Goal: Information Seeking & Learning: Learn about a topic

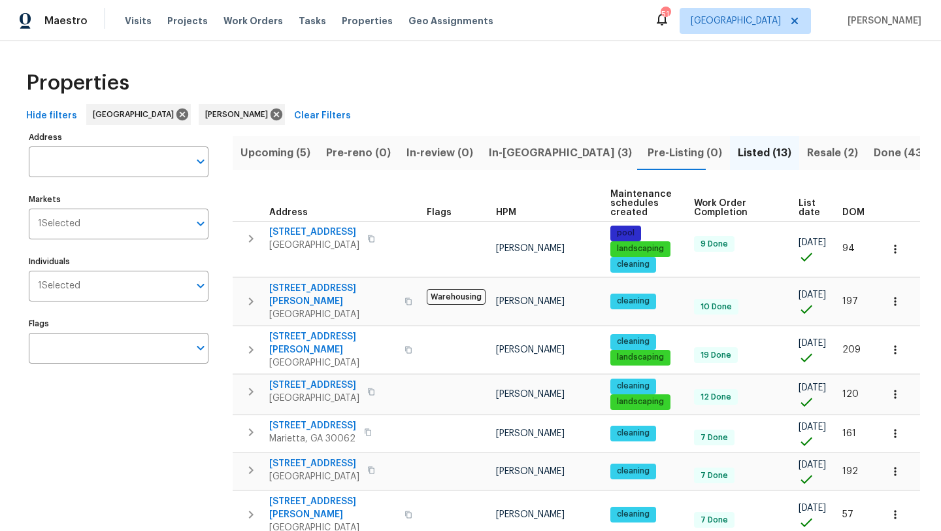
scroll to position [29, 0]
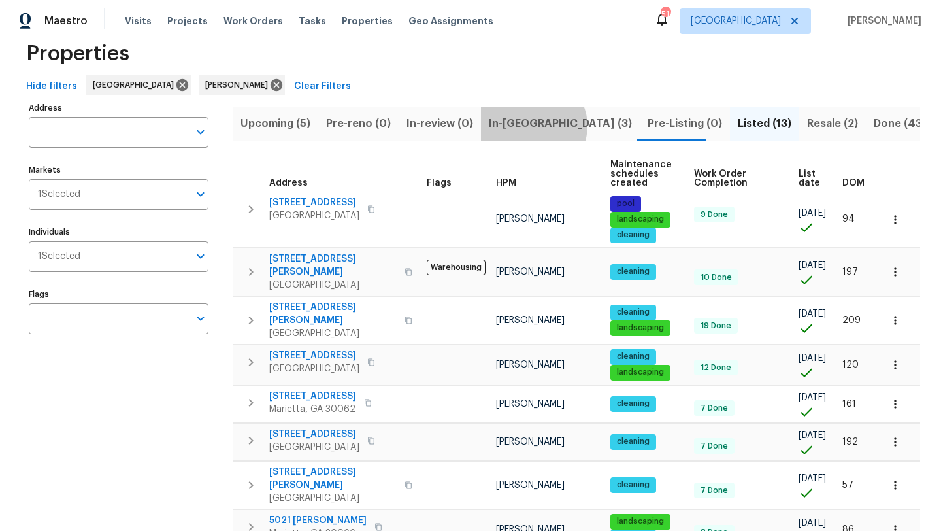
click at [529, 125] on span "In-[GEOGRAPHIC_DATA] (3)" at bounding box center [560, 123] width 143 height 18
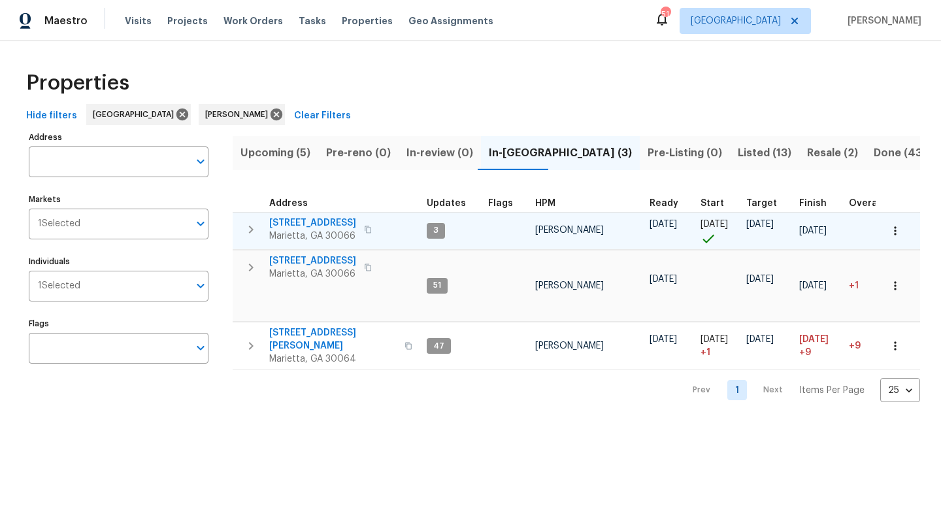
click at [331, 225] on span "[STREET_ADDRESS]" at bounding box center [312, 222] width 87 height 13
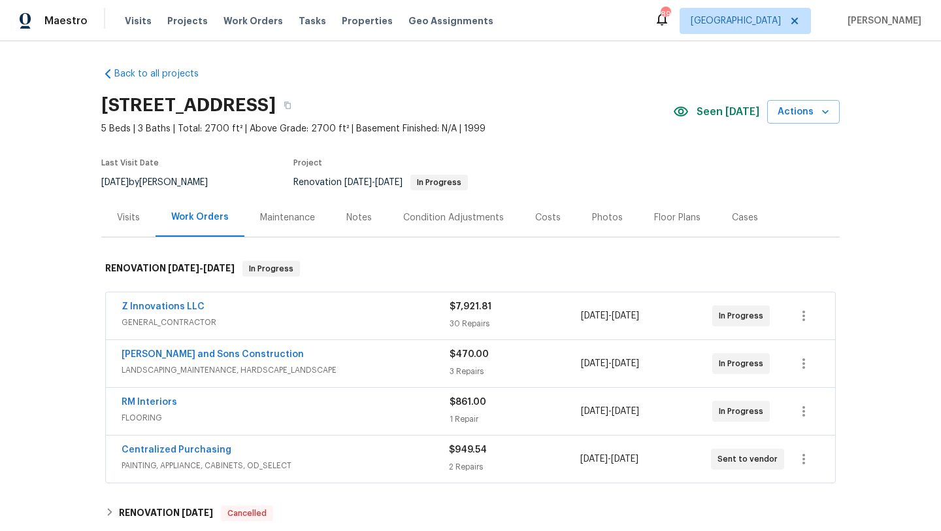
click at [347, 213] on div "Notes" at bounding box center [358, 217] width 25 height 13
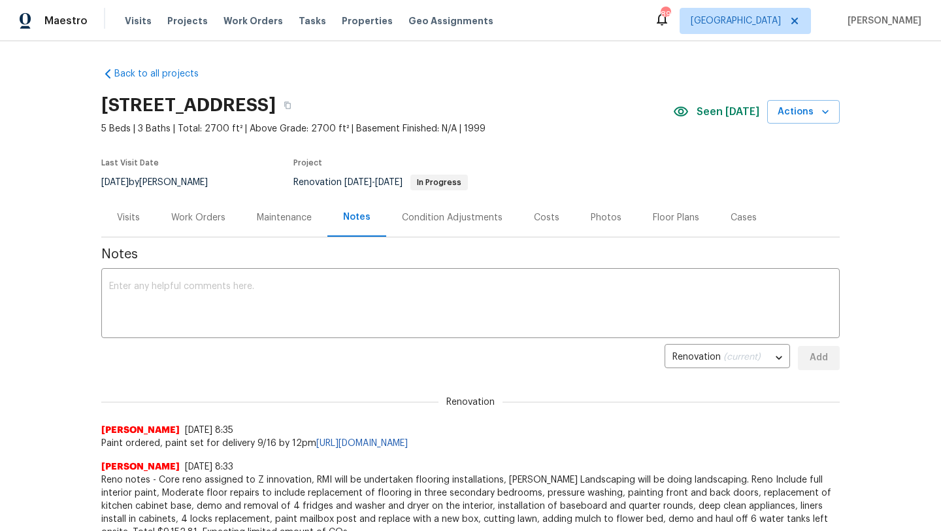
click at [550, 210] on div "Costs" at bounding box center [546, 217] width 57 height 39
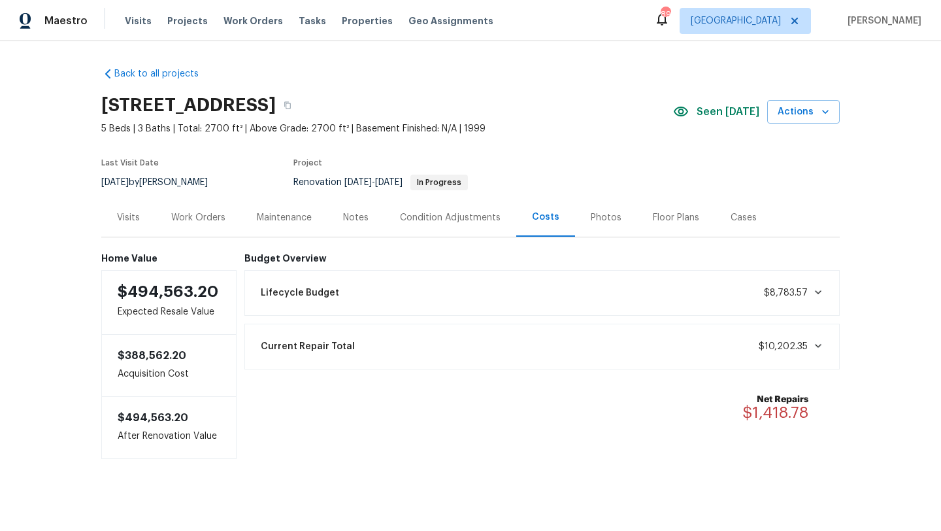
scroll to position [7, 0]
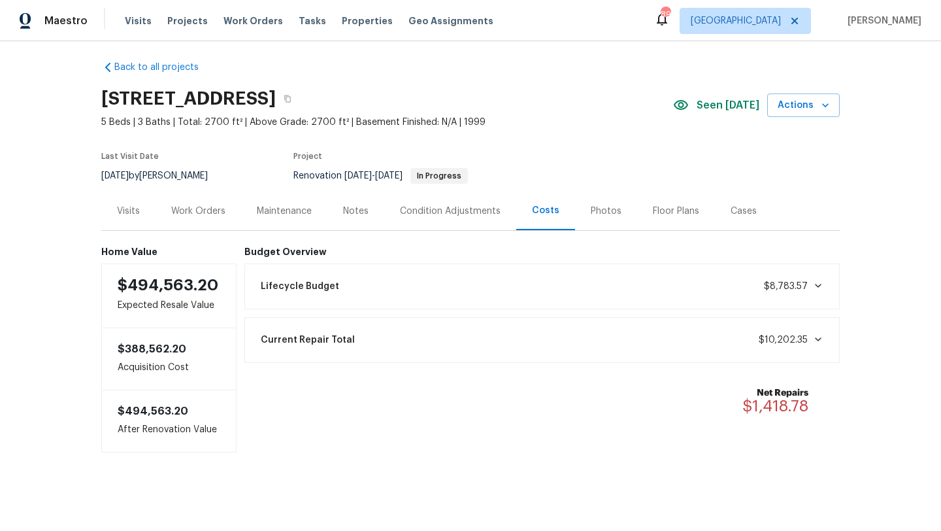
click at [135, 207] on div "Visits" at bounding box center [128, 211] width 23 height 13
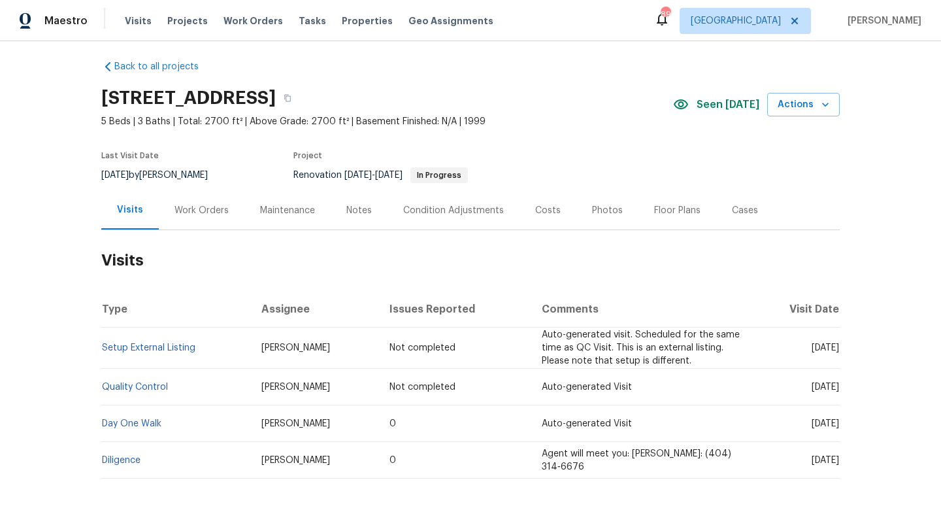
click at [212, 218] on div "Work Orders" at bounding box center [202, 210] width 86 height 39
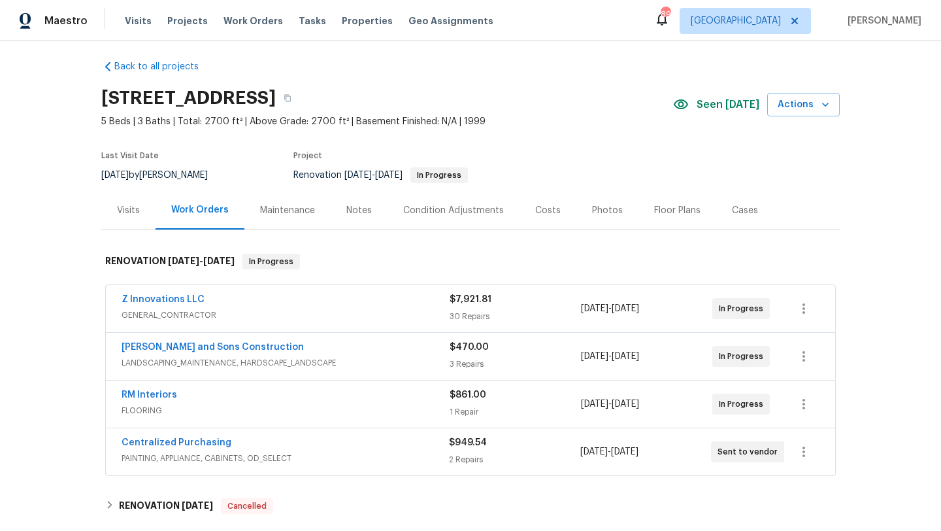
click at [250, 305] on div "Z Innovations LLC" at bounding box center [286, 301] width 328 height 16
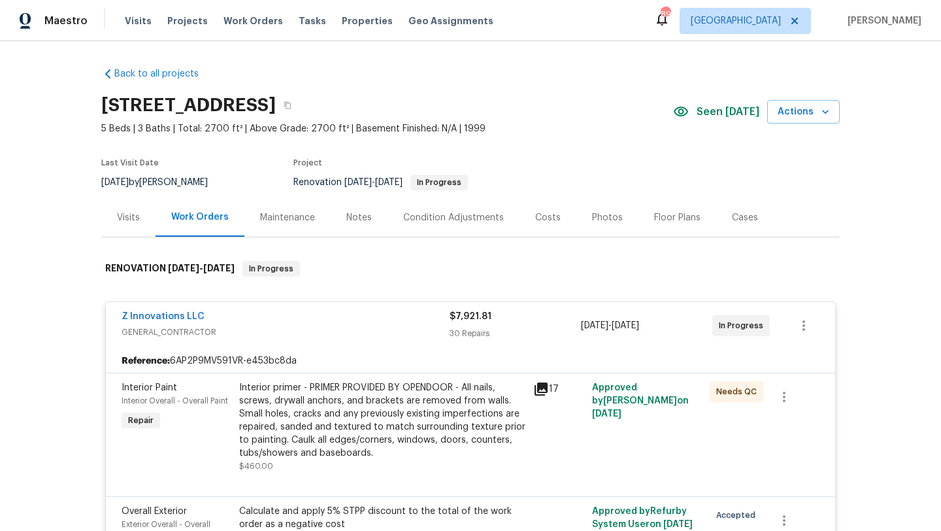
click at [146, 389] on span "Interior Paint" at bounding box center [150, 387] width 56 height 9
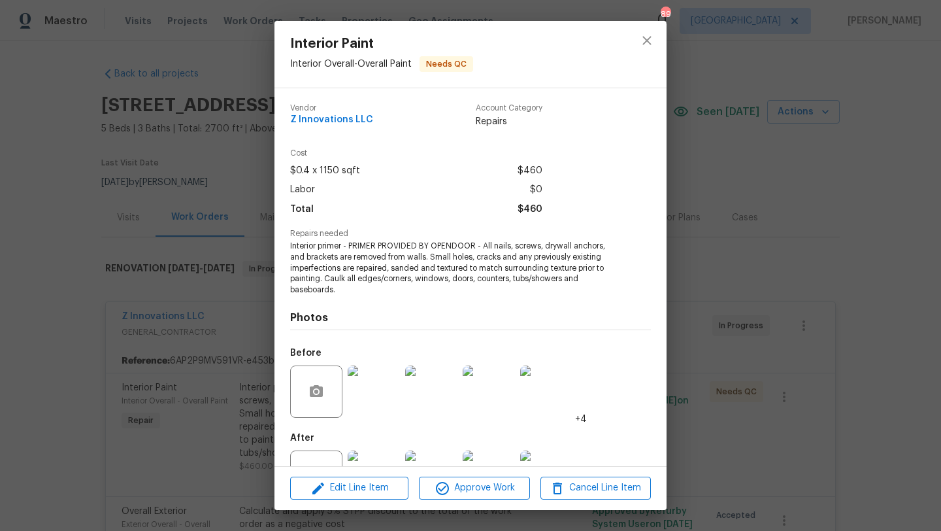
scroll to position [50, 0]
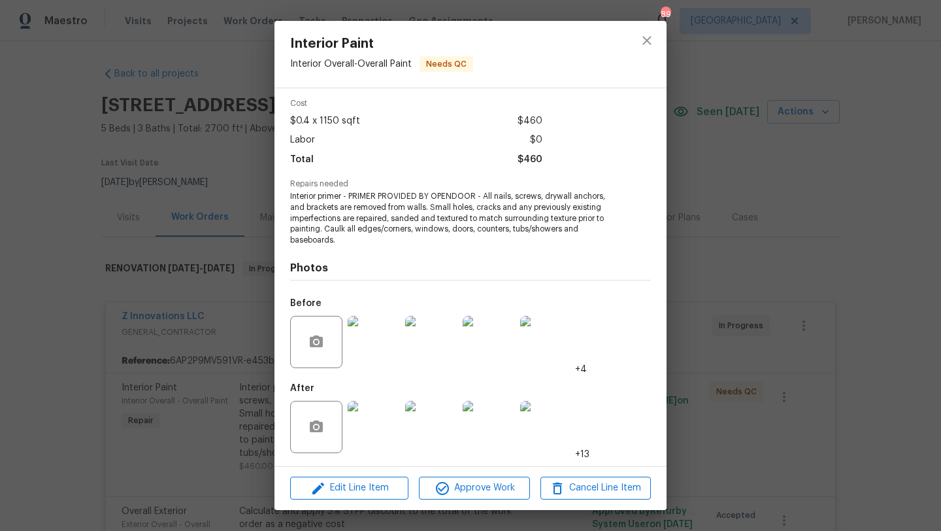
click at [384, 419] on img at bounding box center [374, 427] width 52 height 52
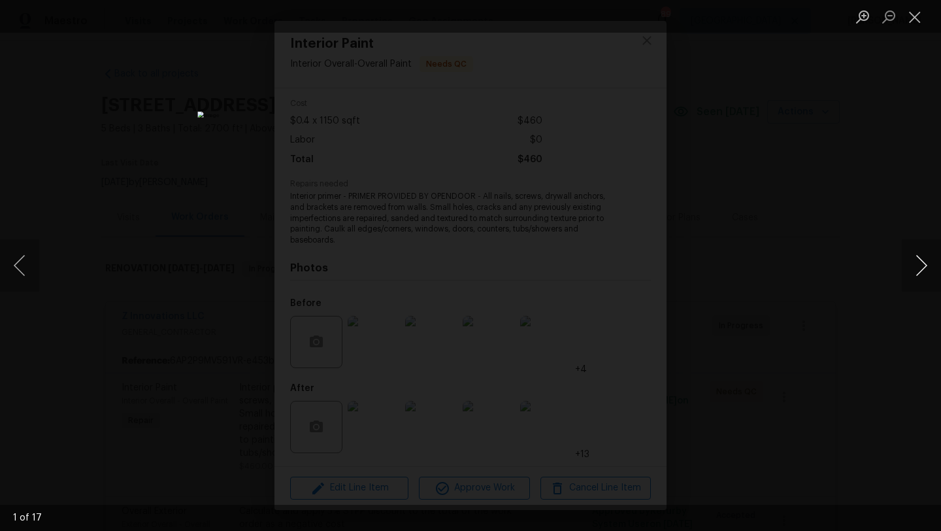
click at [916, 268] on button "Next image" at bounding box center [921, 265] width 39 height 52
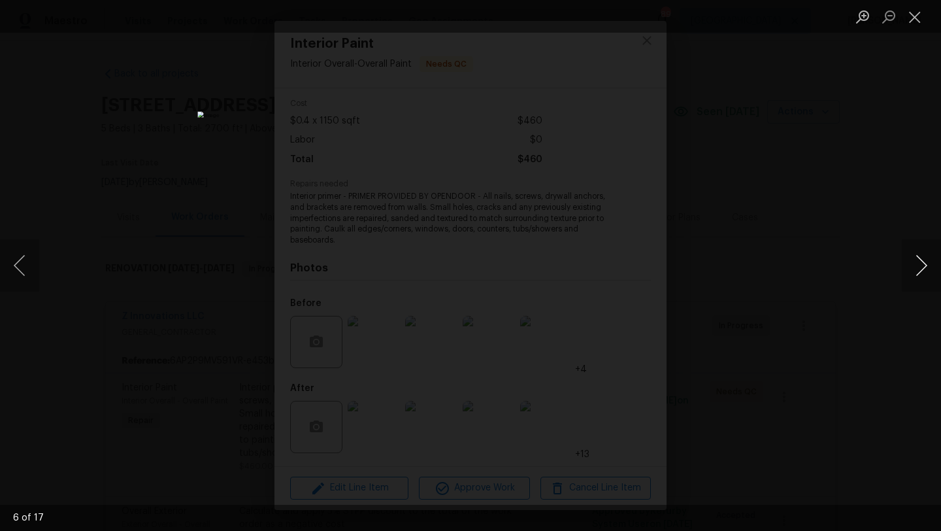
click at [916, 268] on button "Next image" at bounding box center [921, 265] width 39 height 52
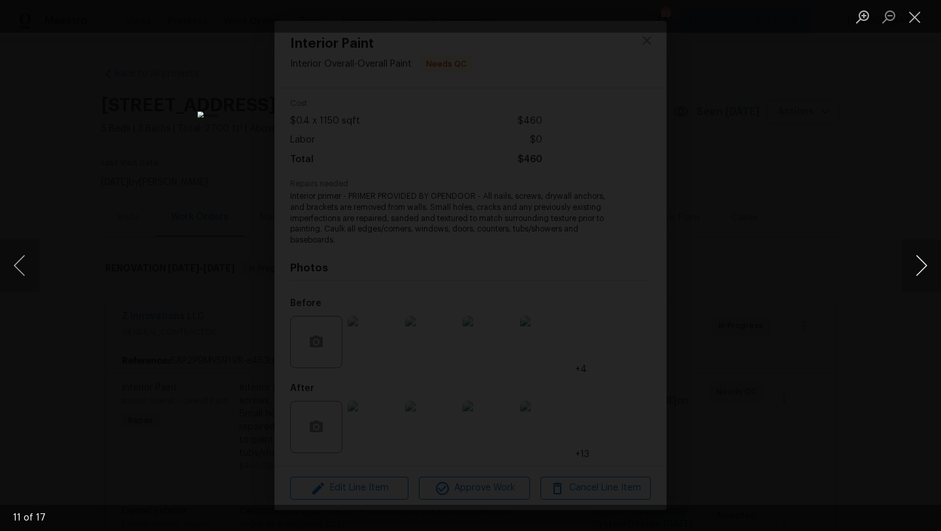
click at [916, 268] on button "Next image" at bounding box center [921, 265] width 39 height 52
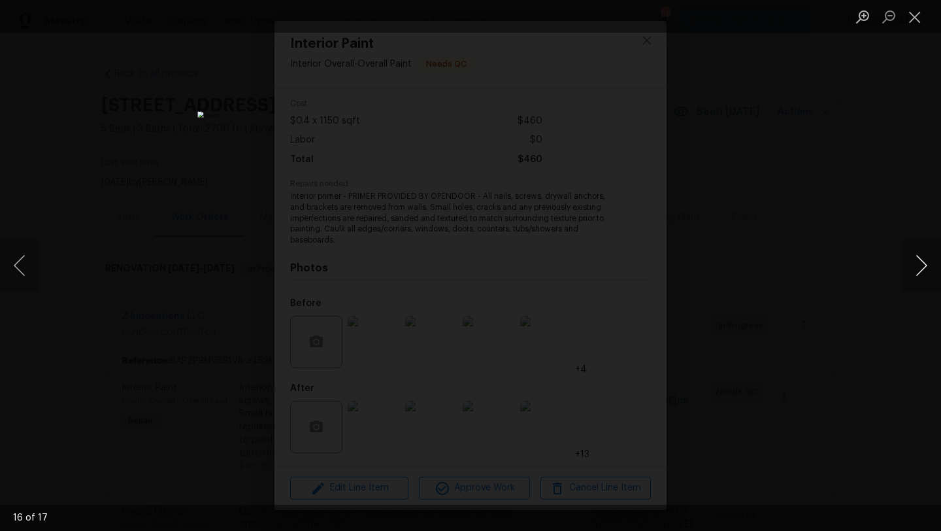
click at [916, 268] on button "Next image" at bounding box center [921, 265] width 39 height 52
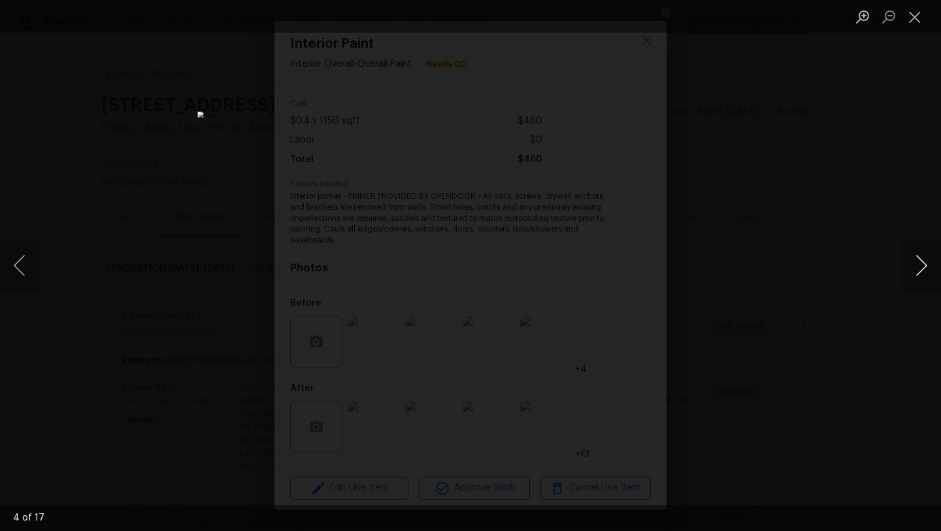
click at [916, 268] on button "Next image" at bounding box center [921, 265] width 39 height 52
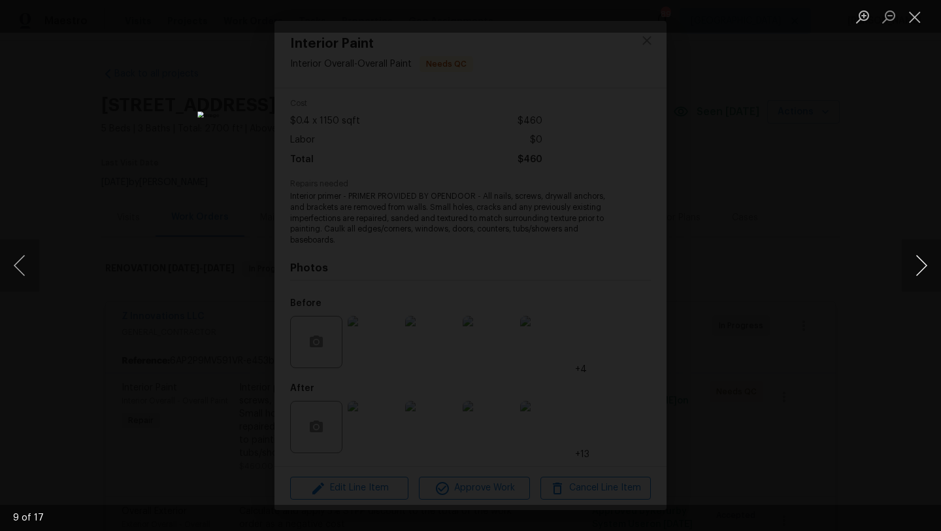
click at [916, 268] on button "Next image" at bounding box center [921, 265] width 39 height 52
click at [851, 213] on div "Lightbox" at bounding box center [470, 265] width 941 height 531
